Goal: Navigation & Orientation: Find specific page/section

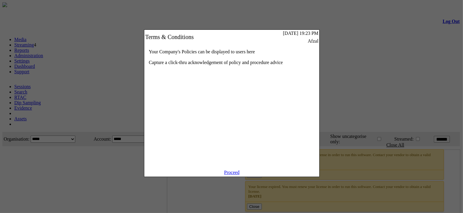
click at [236, 175] on link "Proceed" at bounding box center [231, 172] width 15 height 5
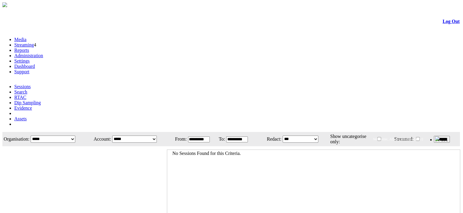
click at [43, 53] on link "Administration" at bounding box center [28, 55] width 29 height 5
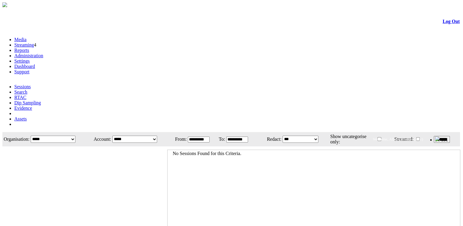
click at [43, 53] on link "Administration" at bounding box center [28, 55] width 29 height 5
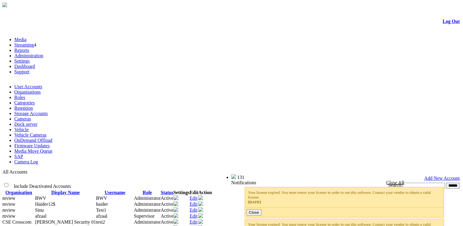
click at [446, 24] on link "Log Out" at bounding box center [450, 21] width 17 height 5
